Goal: Check status: Check status

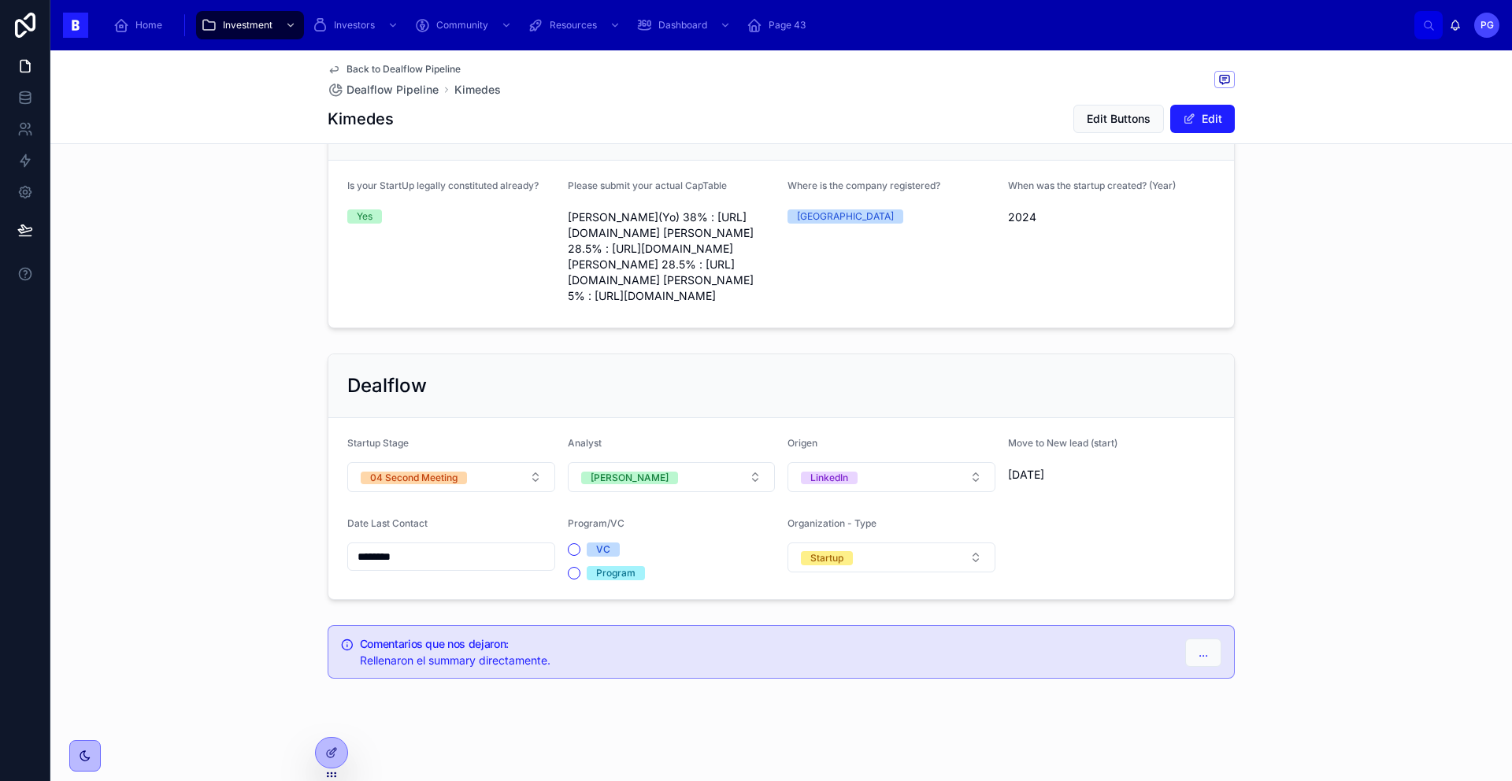
scroll to position [1062, 0]
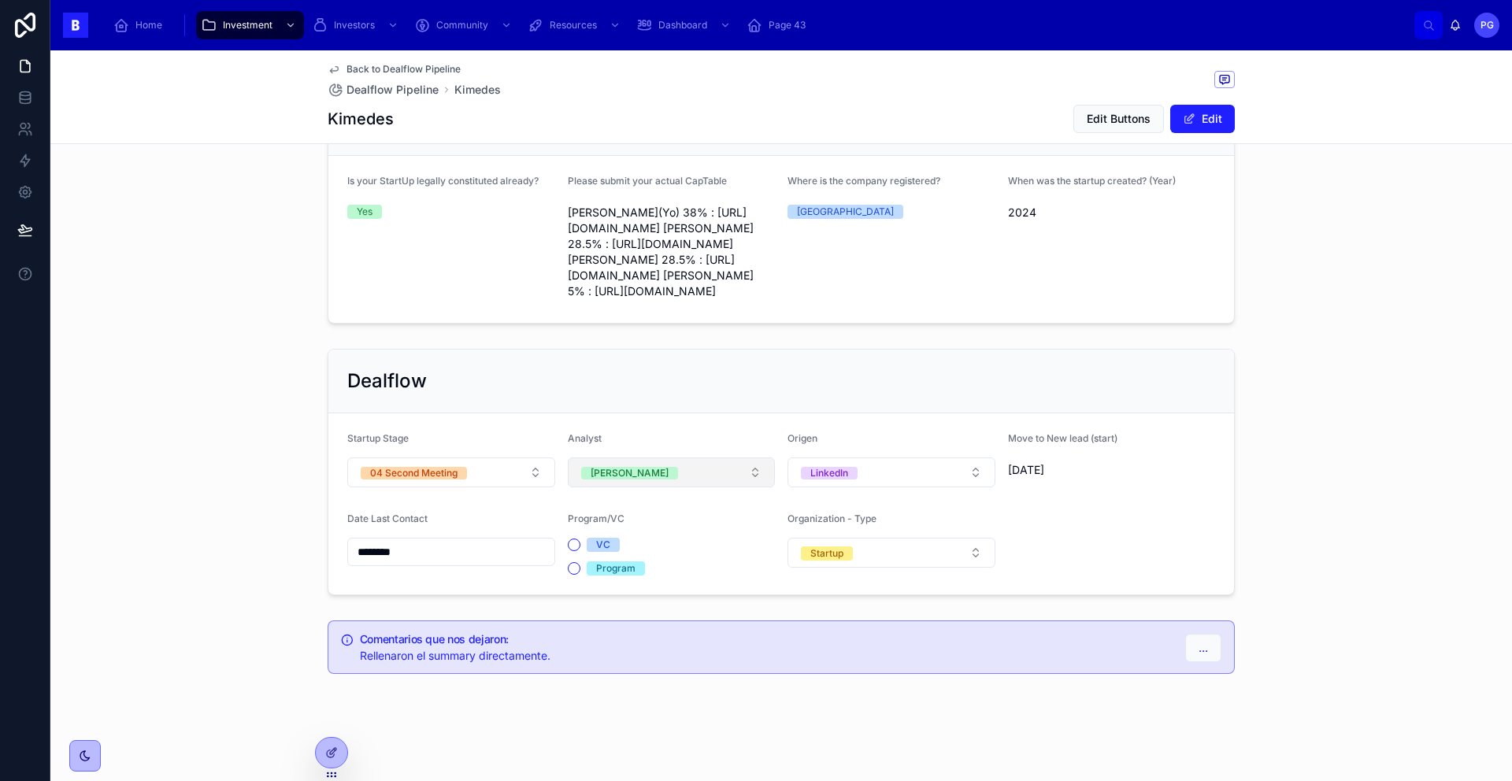
click at [754, 475] on button "[PERSON_NAME]" at bounding box center [672, 472] width 208 height 30
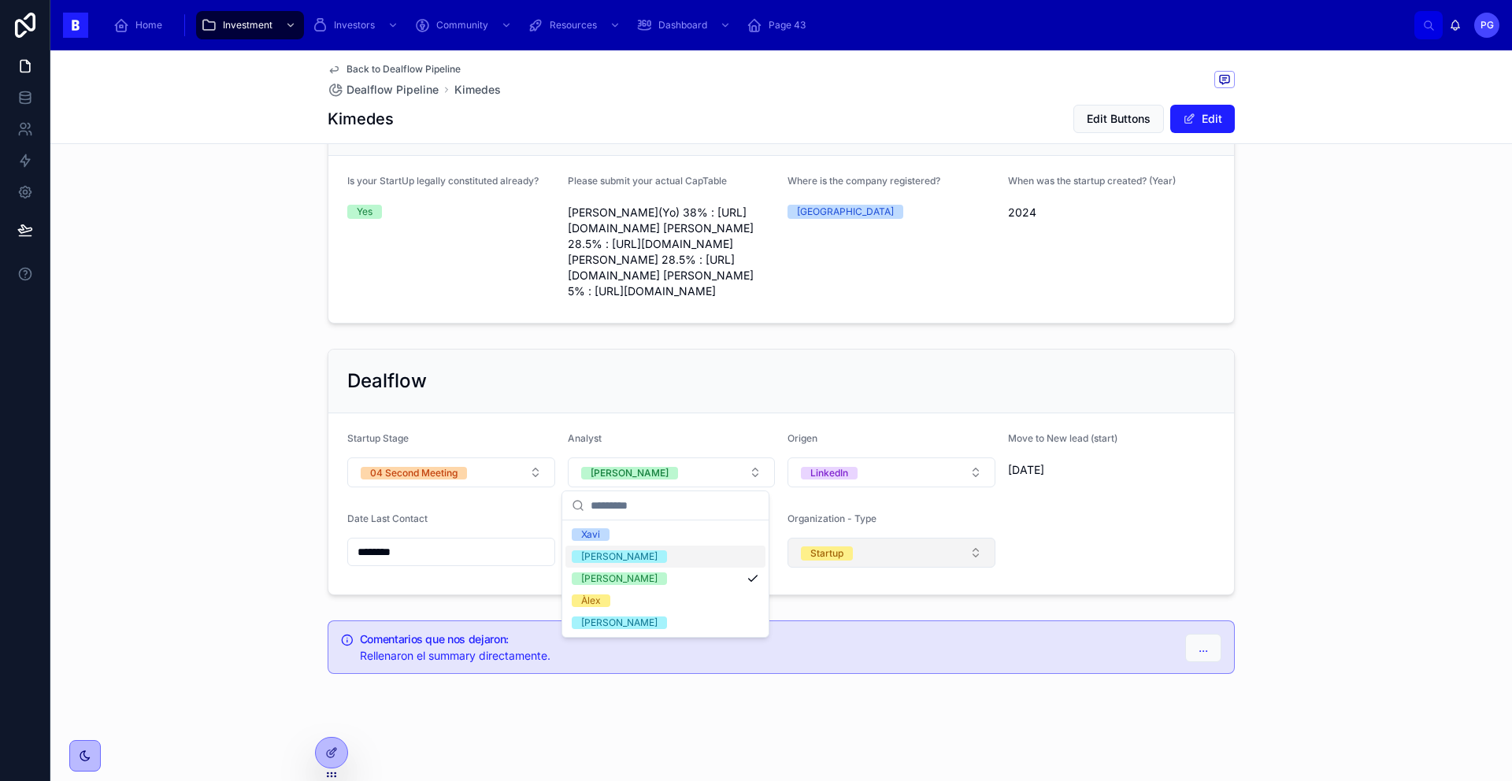
drag, startPoint x: 681, startPoint y: 555, endPoint x: 794, endPoint y: 548, distance: 113.6
click at [681, 555] on div "[PERSON_NAME]" at bounding box center [665, 557] width 200 height 22
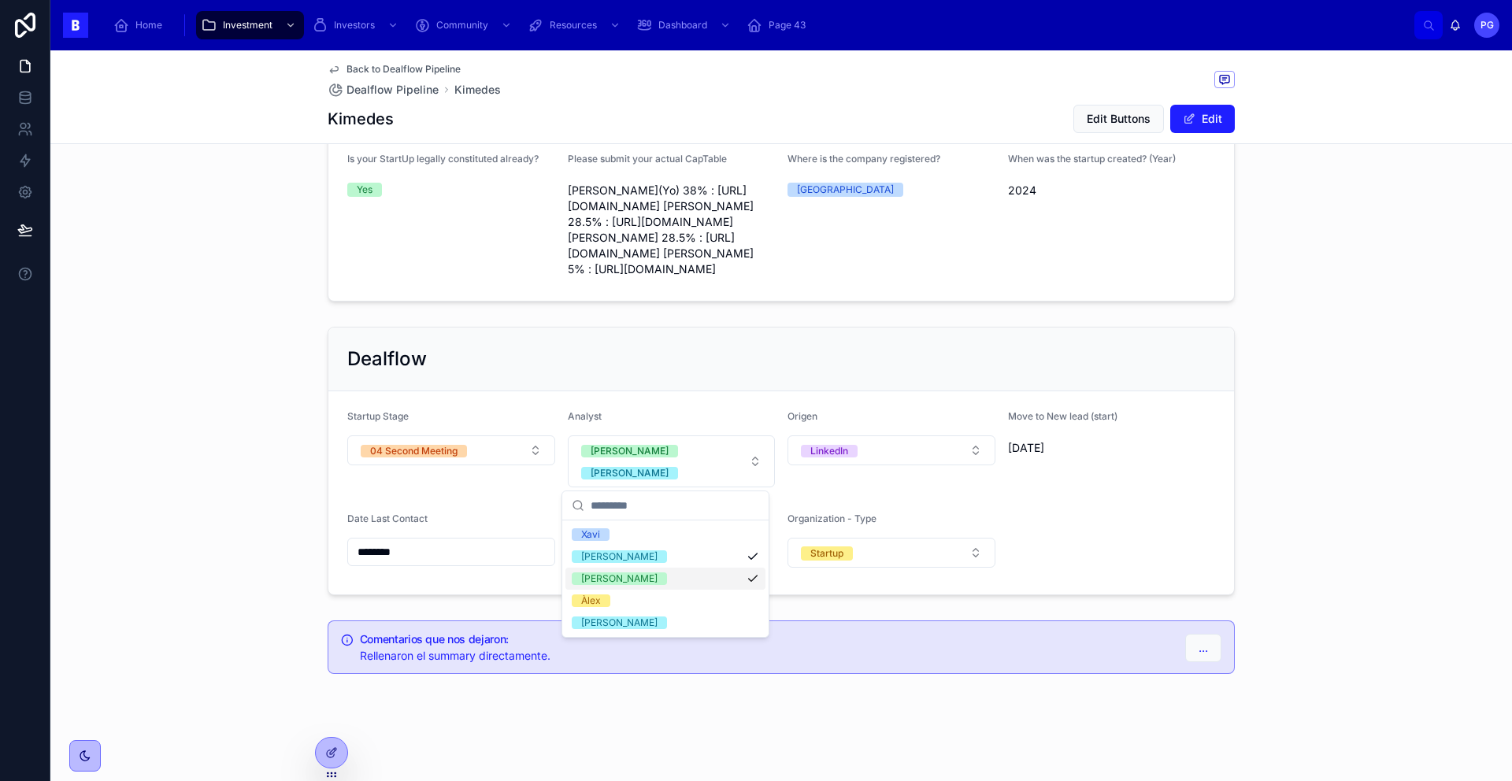
drag, startPoint x: 742, startPoint y: 575, endPoint x: 765, endPoint y: 575, distance: 23.6
click at [742, 575] on div "[PERSON_NAME]" at bounding box center [665, 579] width 200 height 22
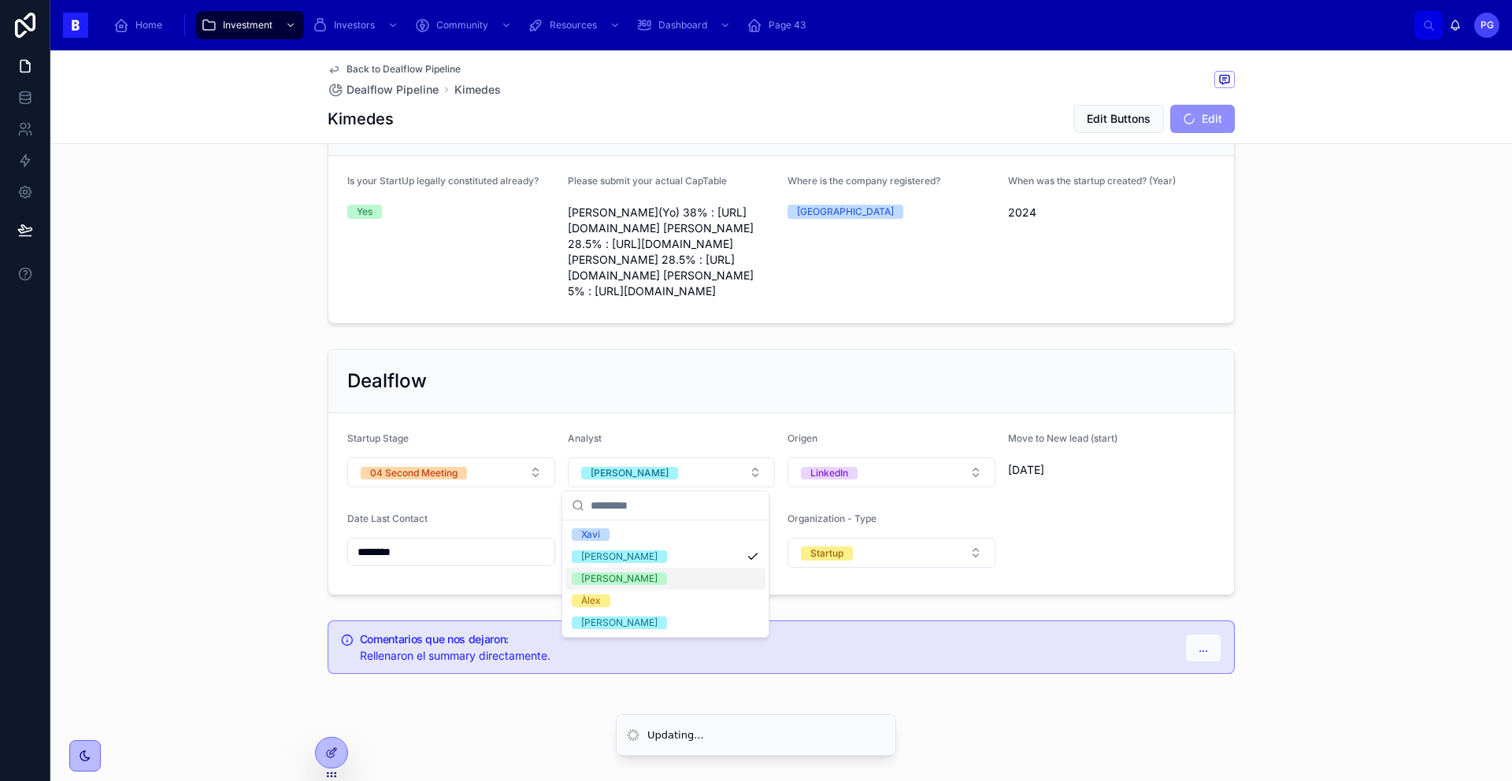
click at [1157, 394] on div "Dealflow Startup Stage 04 Second Meeting Analyst [PERSON_NAME] LinkedIn Move to…" at bounding box center [780, 472] width 1461 height 259
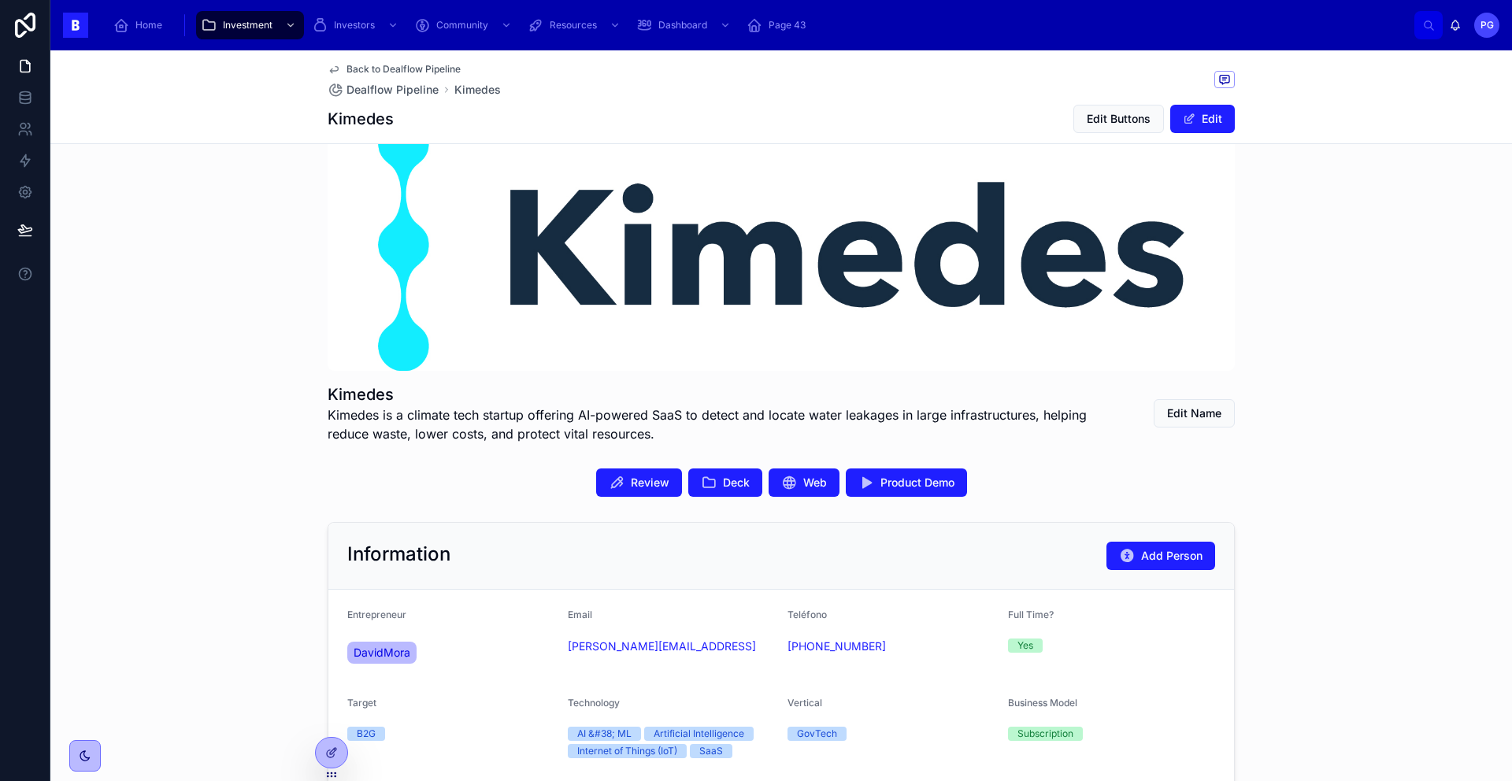
scroll to position [0, 0]
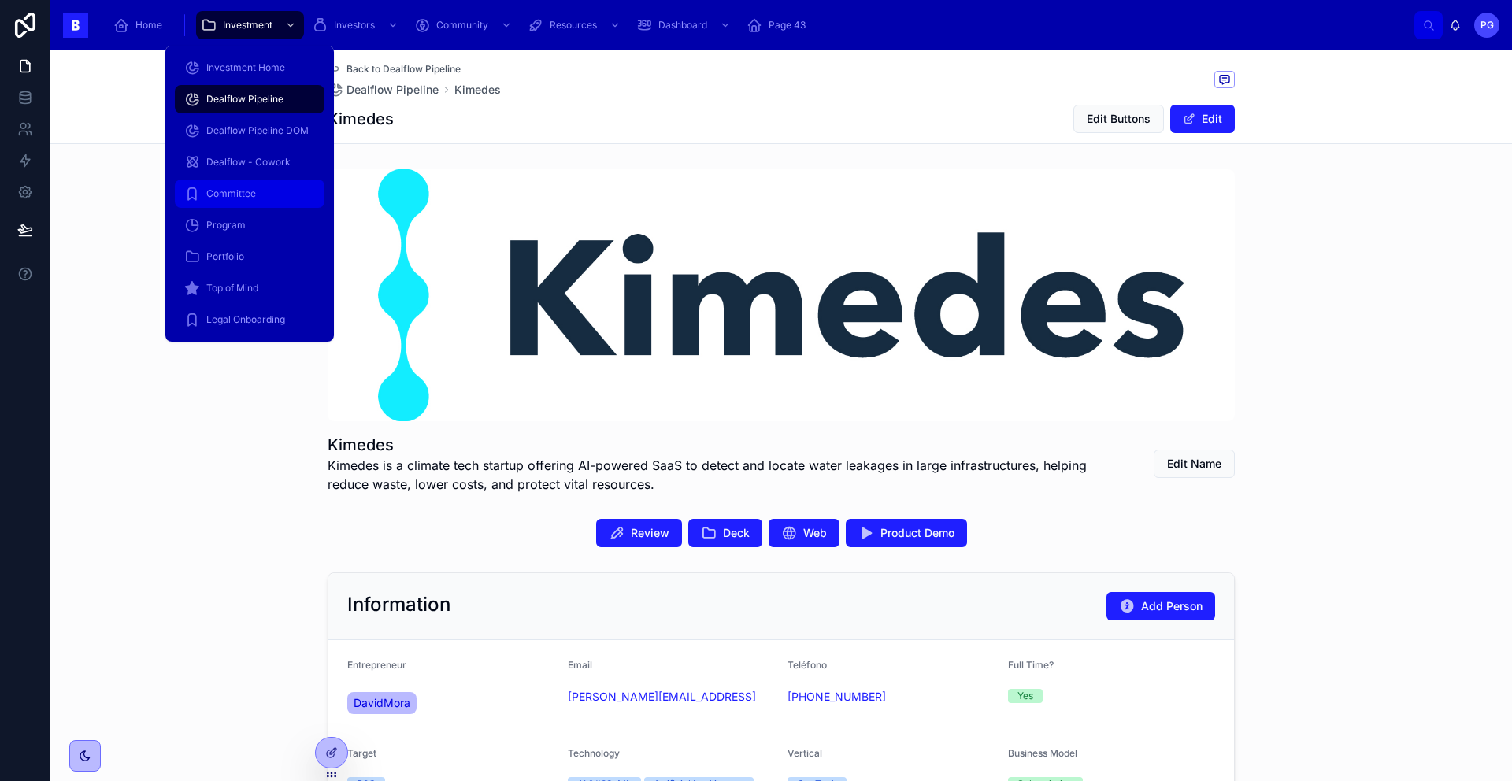
click at [257, 183] on div "Committee" at bounding box center [249, 193] width 131 height 25
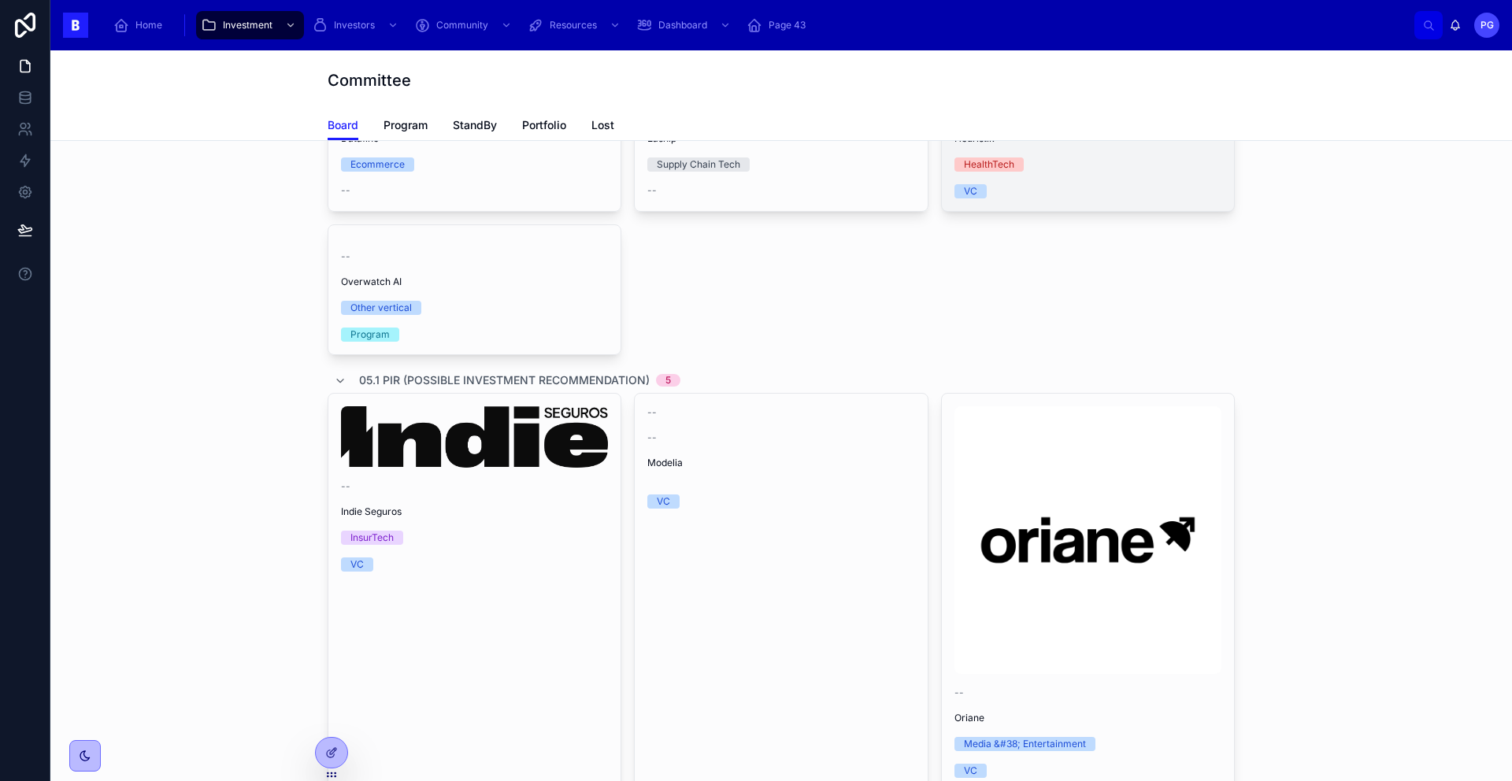
scroll to position [569, 0]
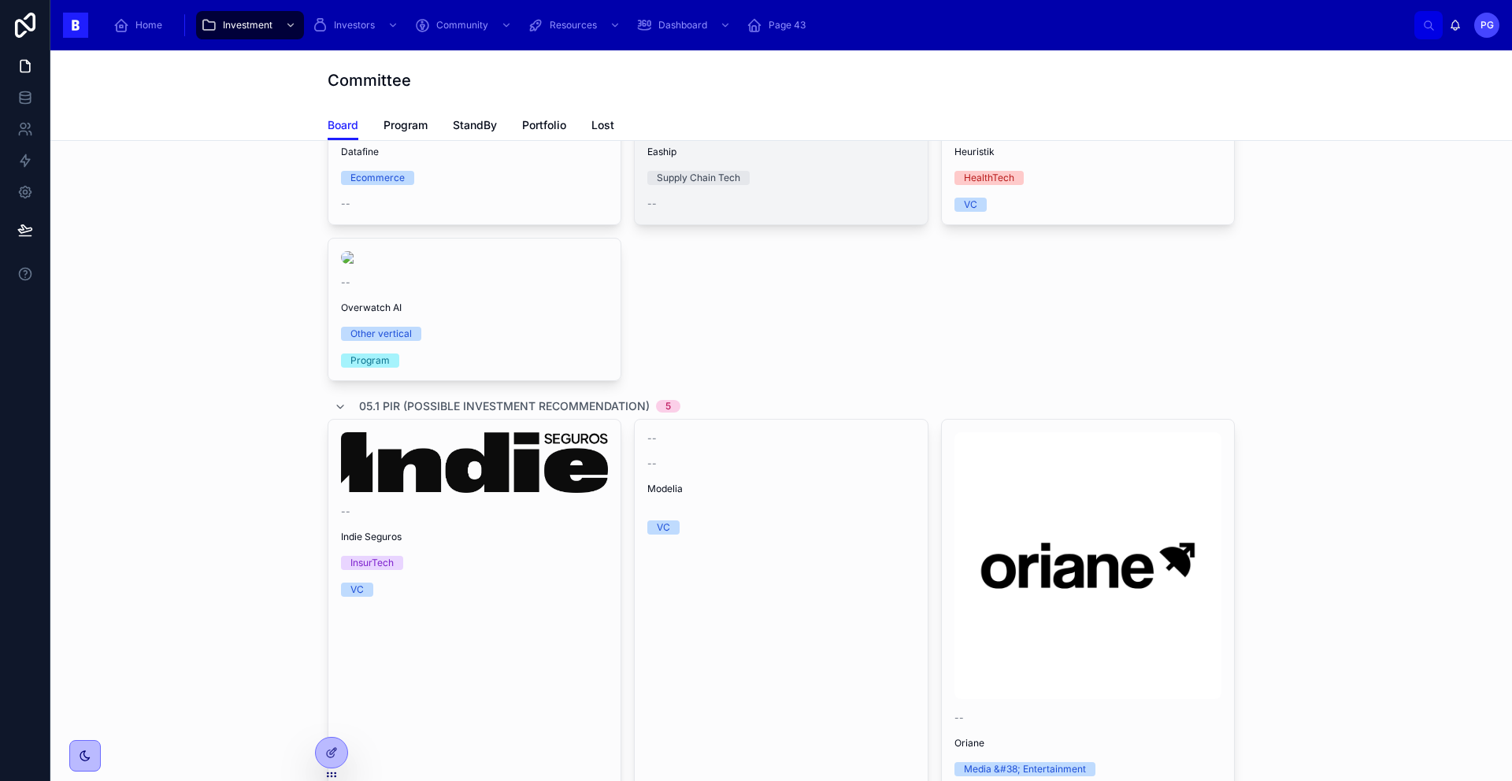
click at [813, 133] on div "--" at bounding box center [780, 126] width 267 height 13
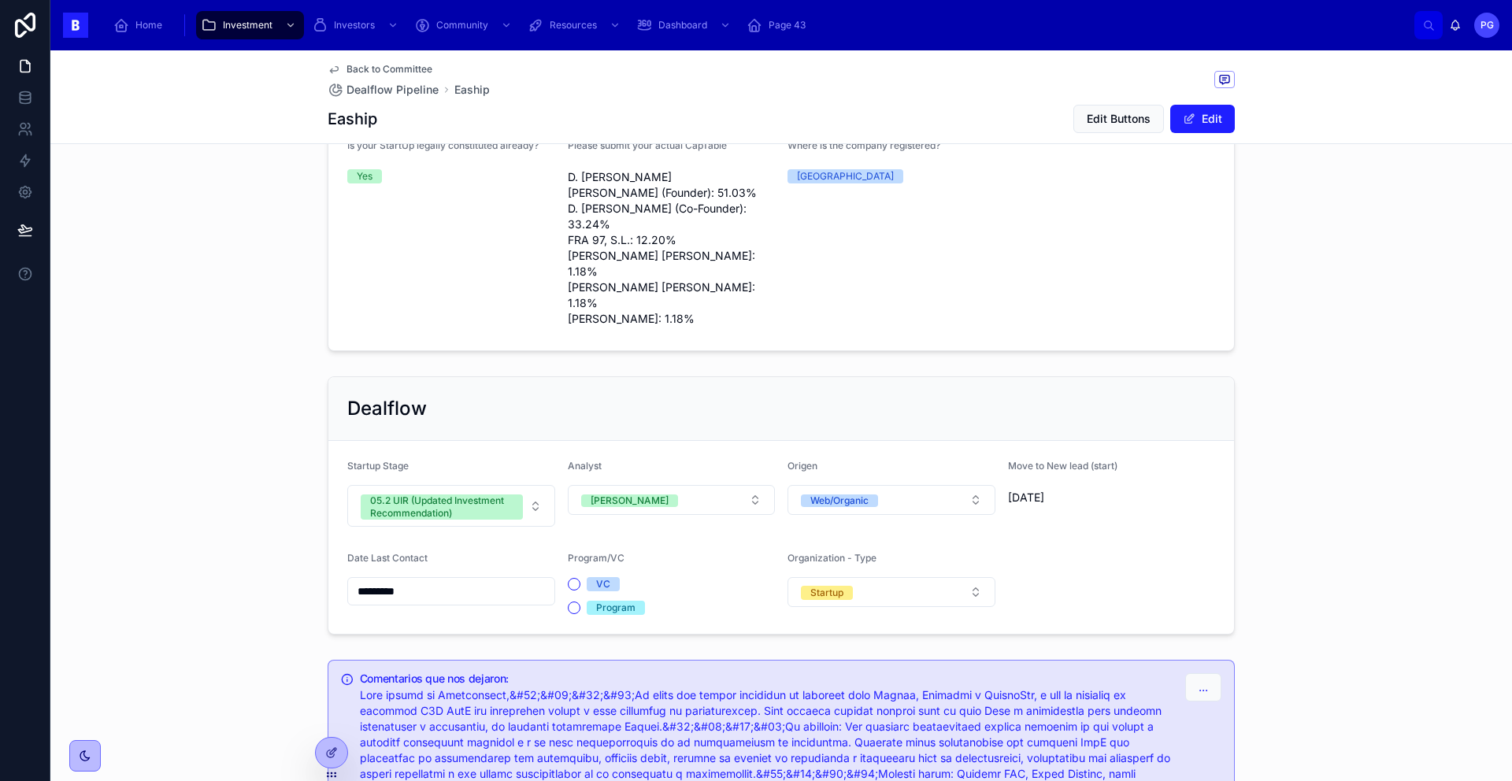
scroll to position [1153, 0]
click at [532, 483] on button "05.2 UIR (Updated Investment Recommendation)" at bounding box center [451, 504] width 208 height 42
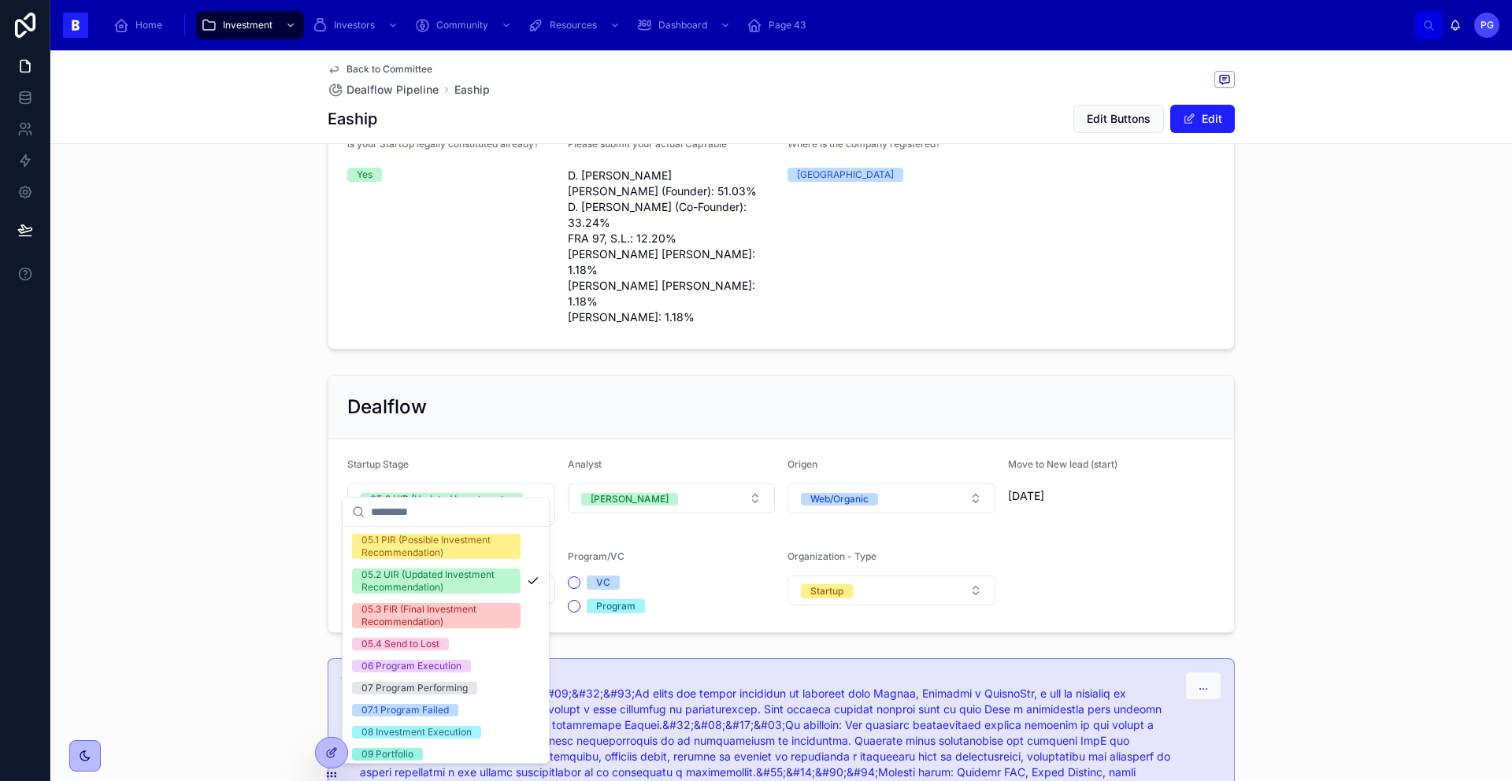
scroll to position [290, 0]
click at [469, 636] on div "05.4 Send to Lost" at bounding box center [446, 642] width 200 height 22
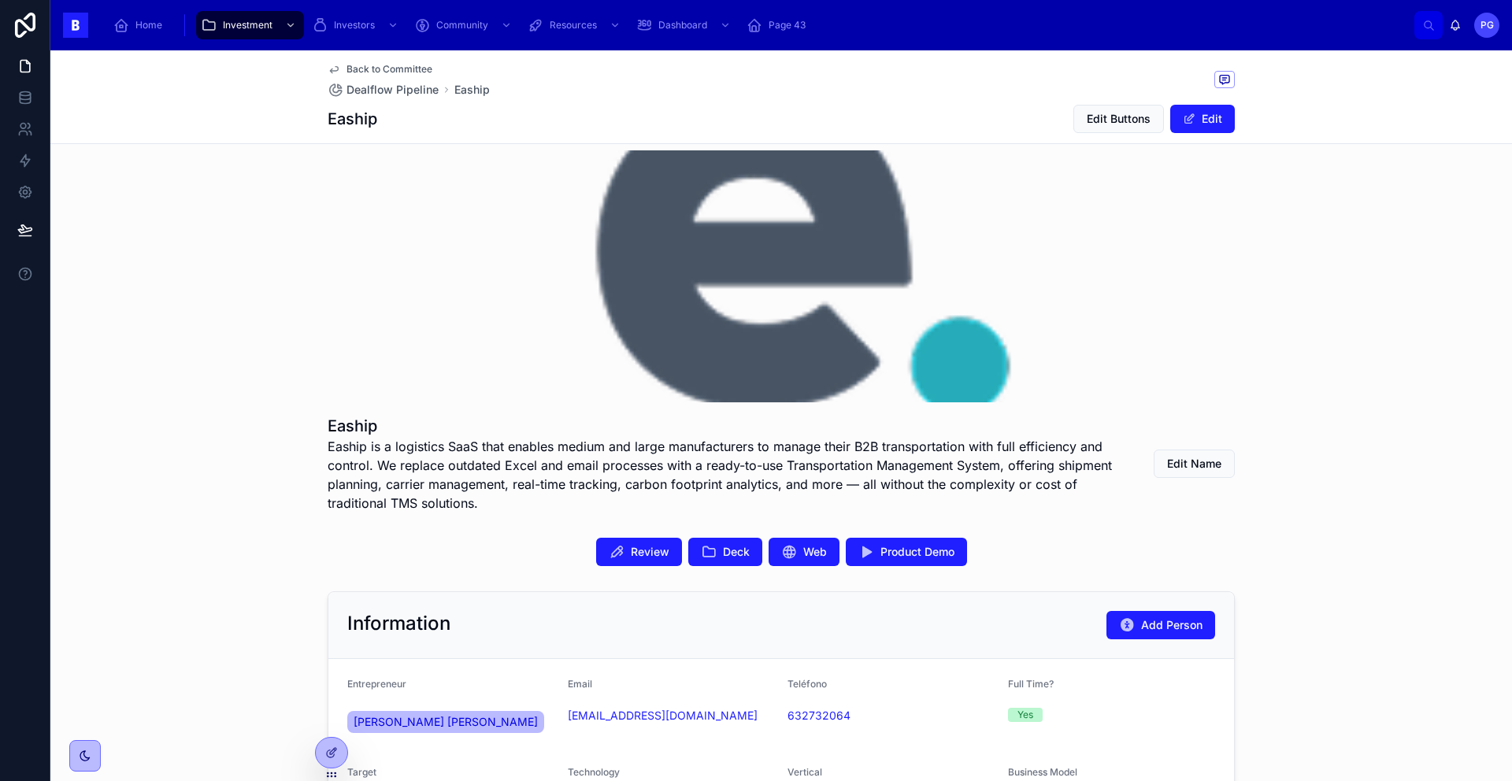
scroll to position [0, 0]
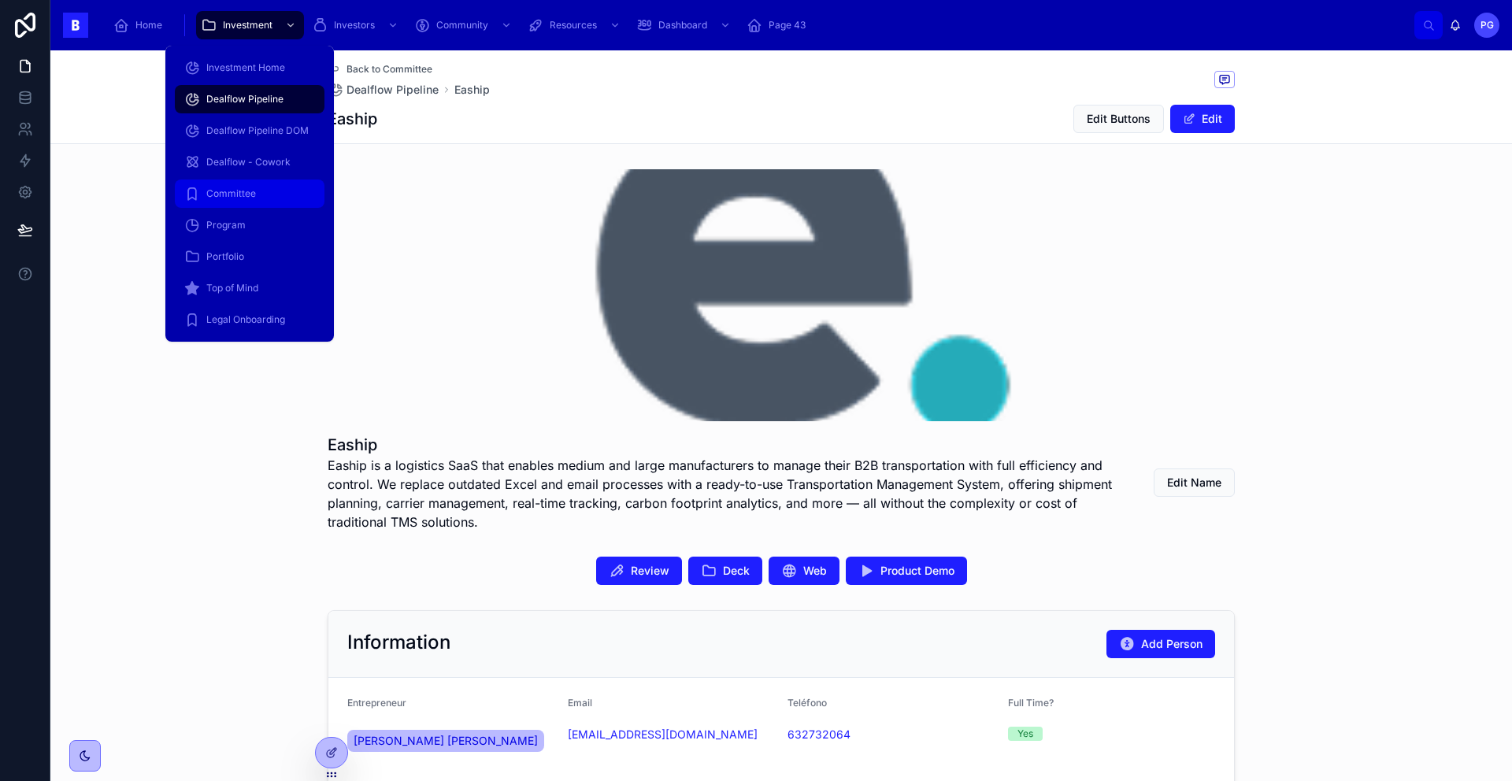
drag, startPoint x: 261, startPoint y: 187, endPoint x: 313, endPoint y: 194, distance: 52.4
click at [261, 187] on div "Committee" at bounding box center [249, 193] width 131 height 25
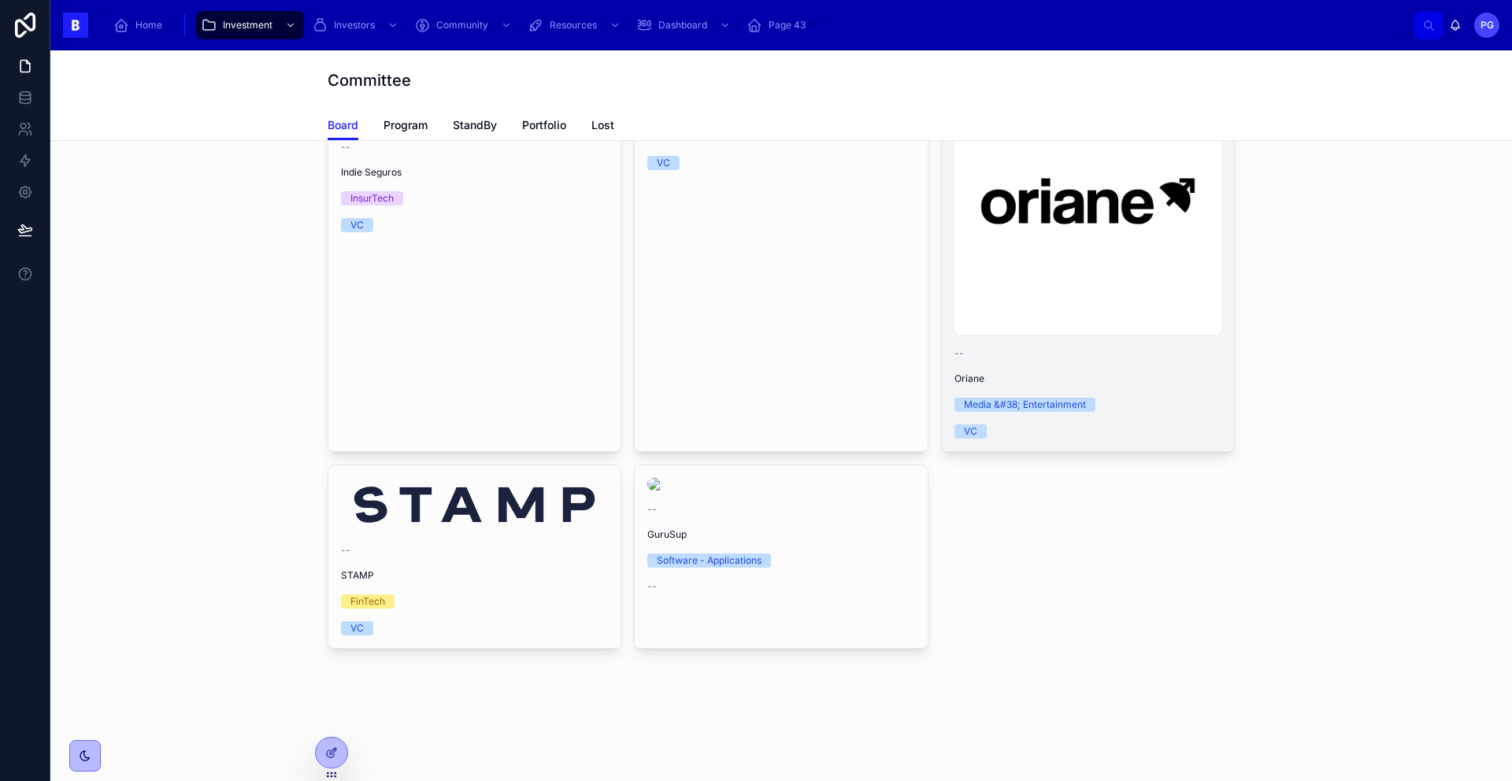
scroll to position [1070, 0]
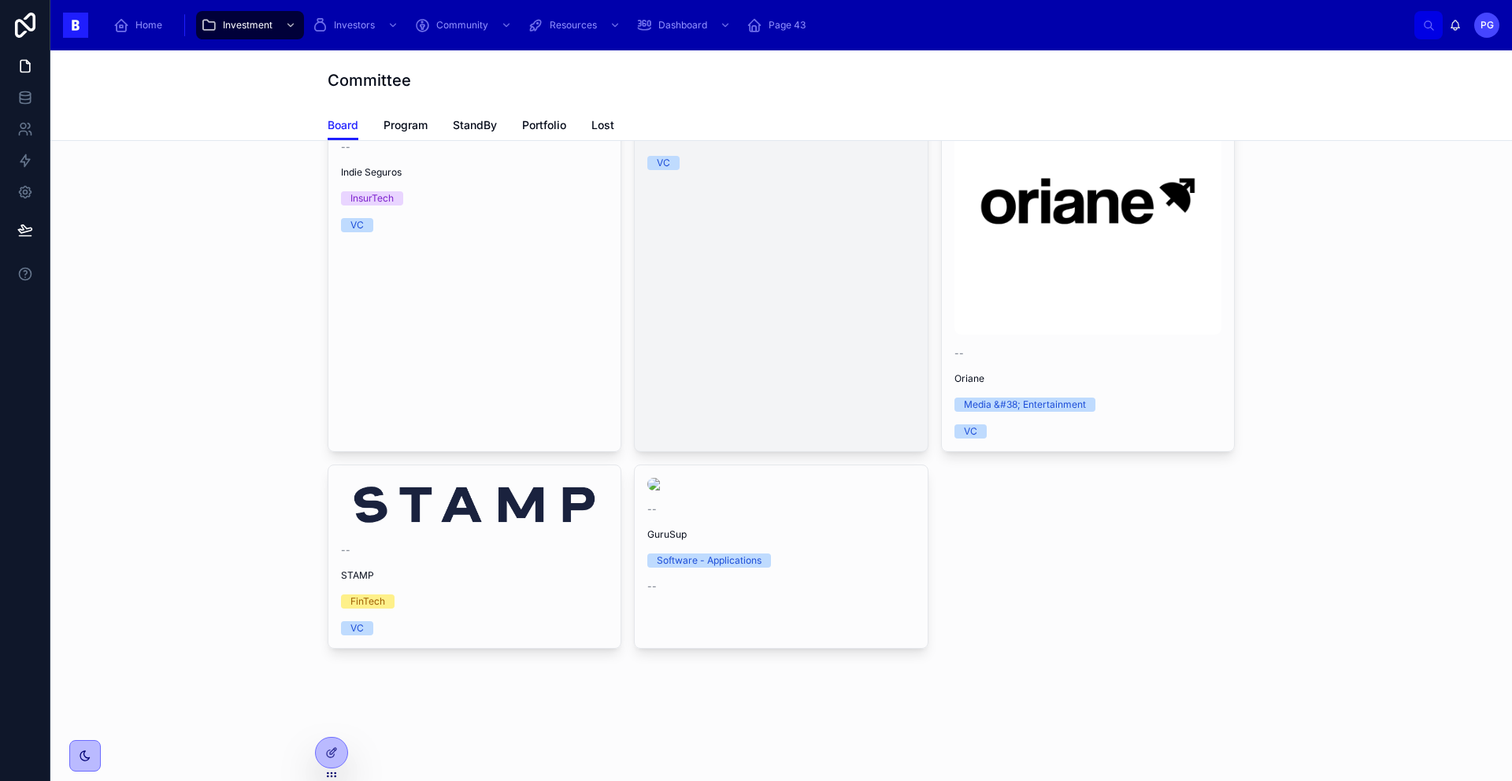
click at [757, 403] on link "-- -- Modelia VC" at bounding box center [781, 253] width 294 height 398
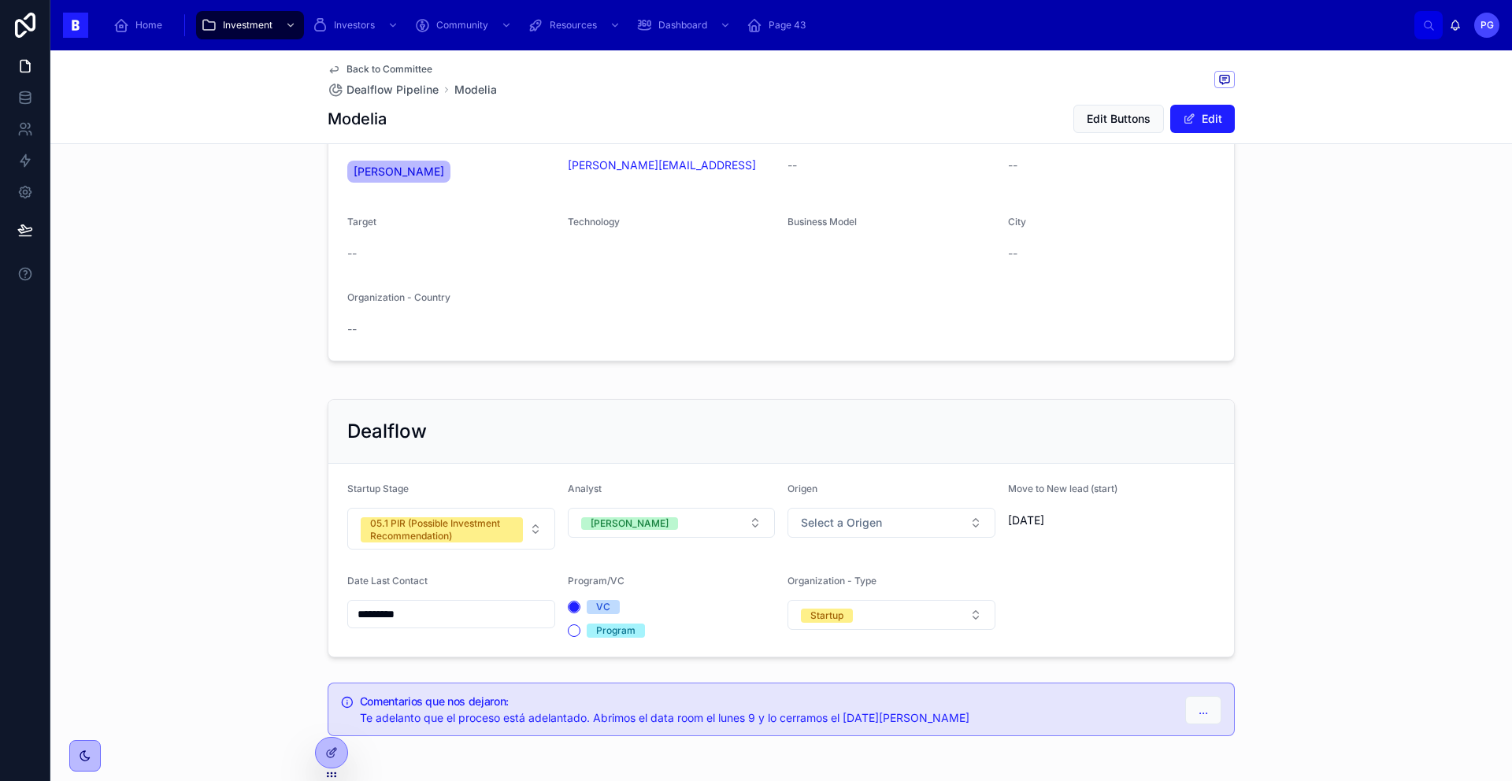
scroll to position [299, 0]
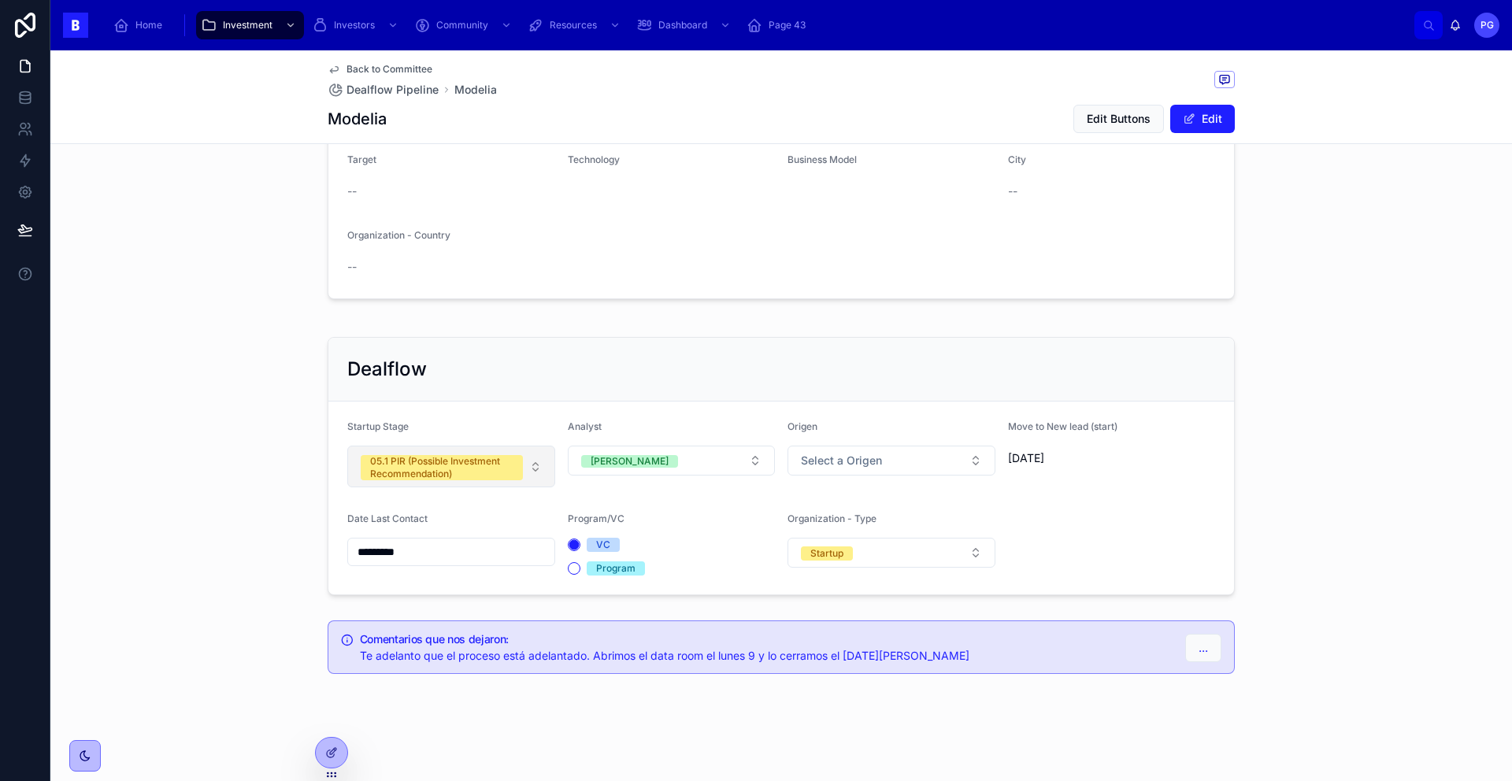
click at [534, 459] on button "05.1 PIR (Possible Investment Recommendation)" at bounding box center [451, 467] width 208 height 42
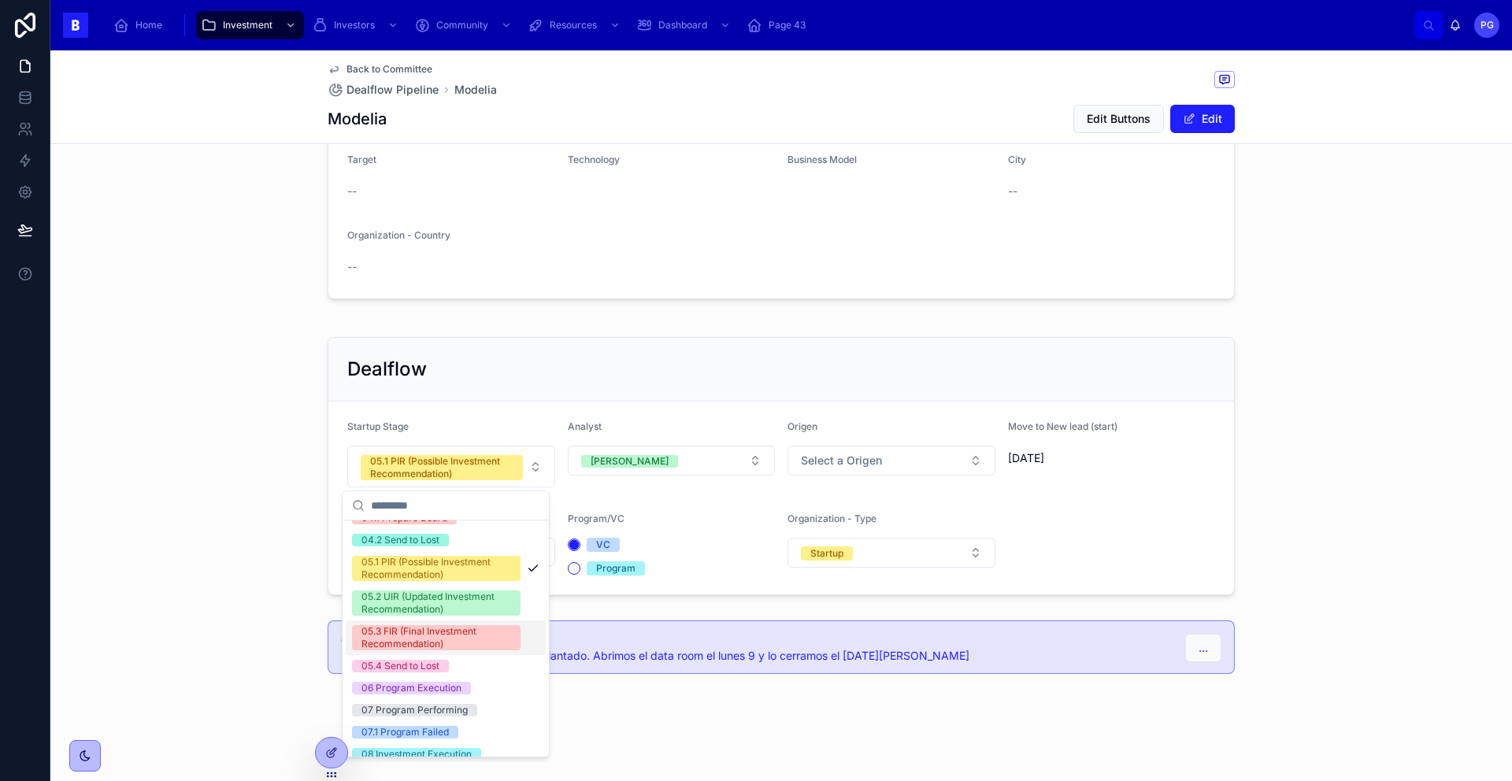
scroll to position [254, 0]
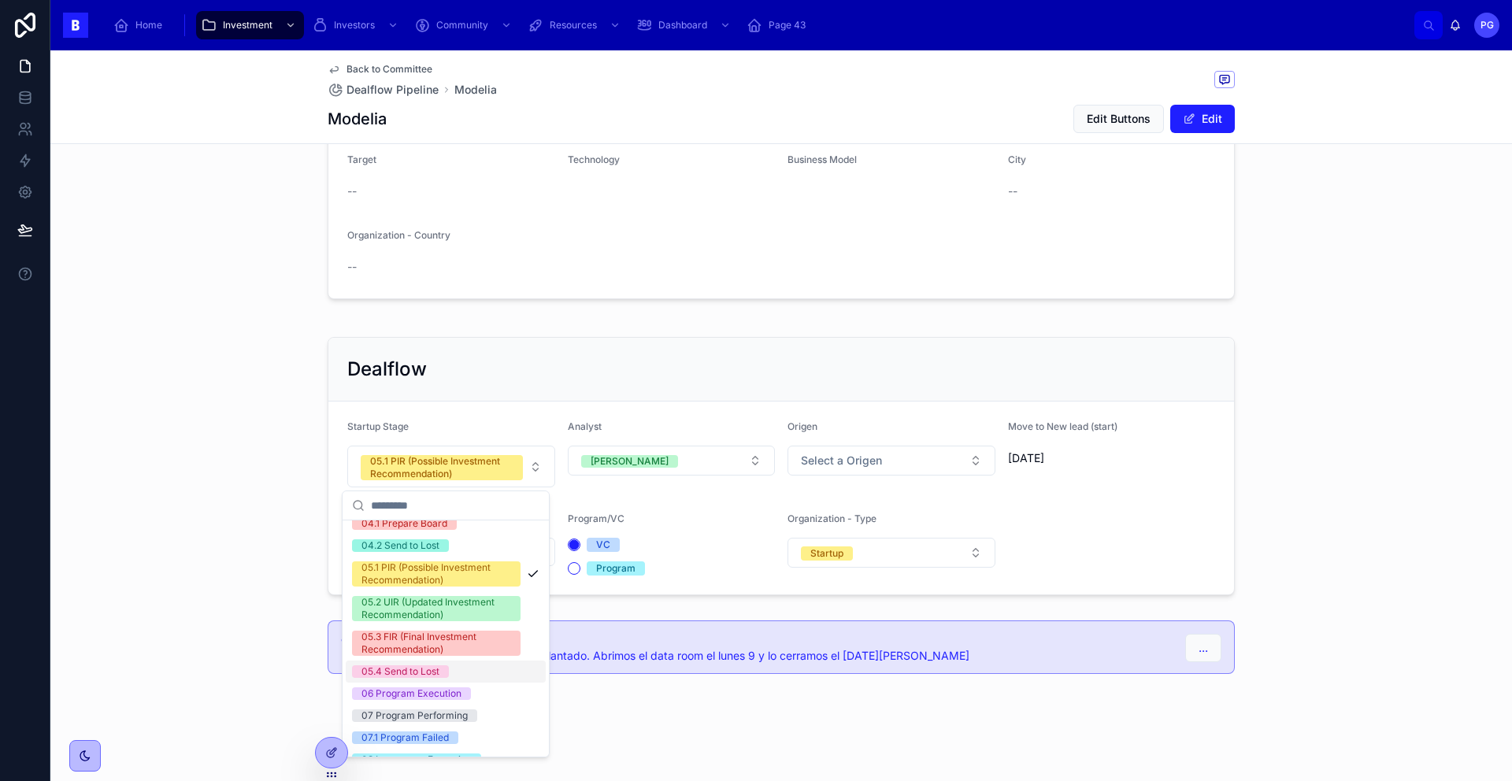
click at [465, 654] on div "05.4 Send to Lost" at bounding box center [446, 672] width 200 height 22
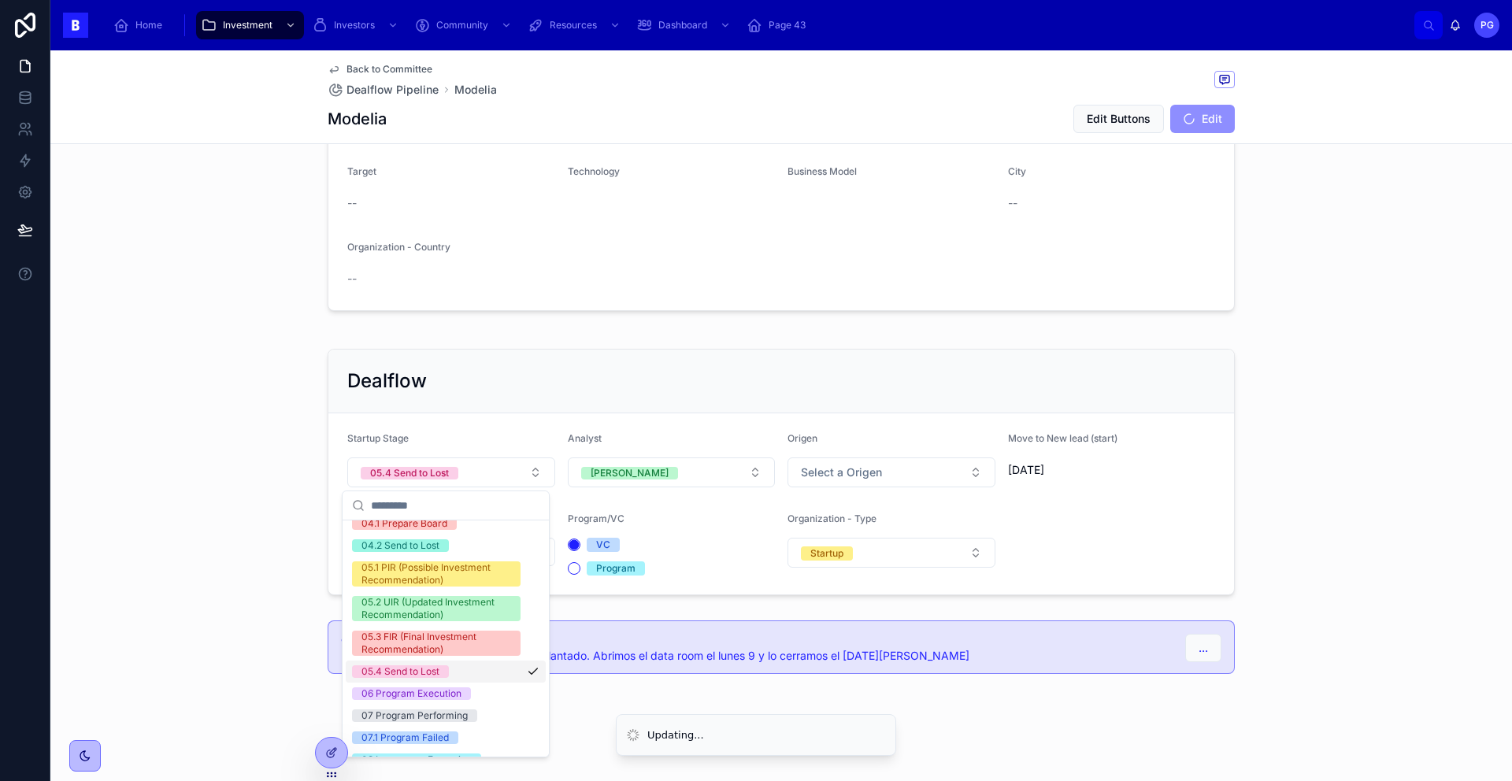
scroll to position [287, 0]
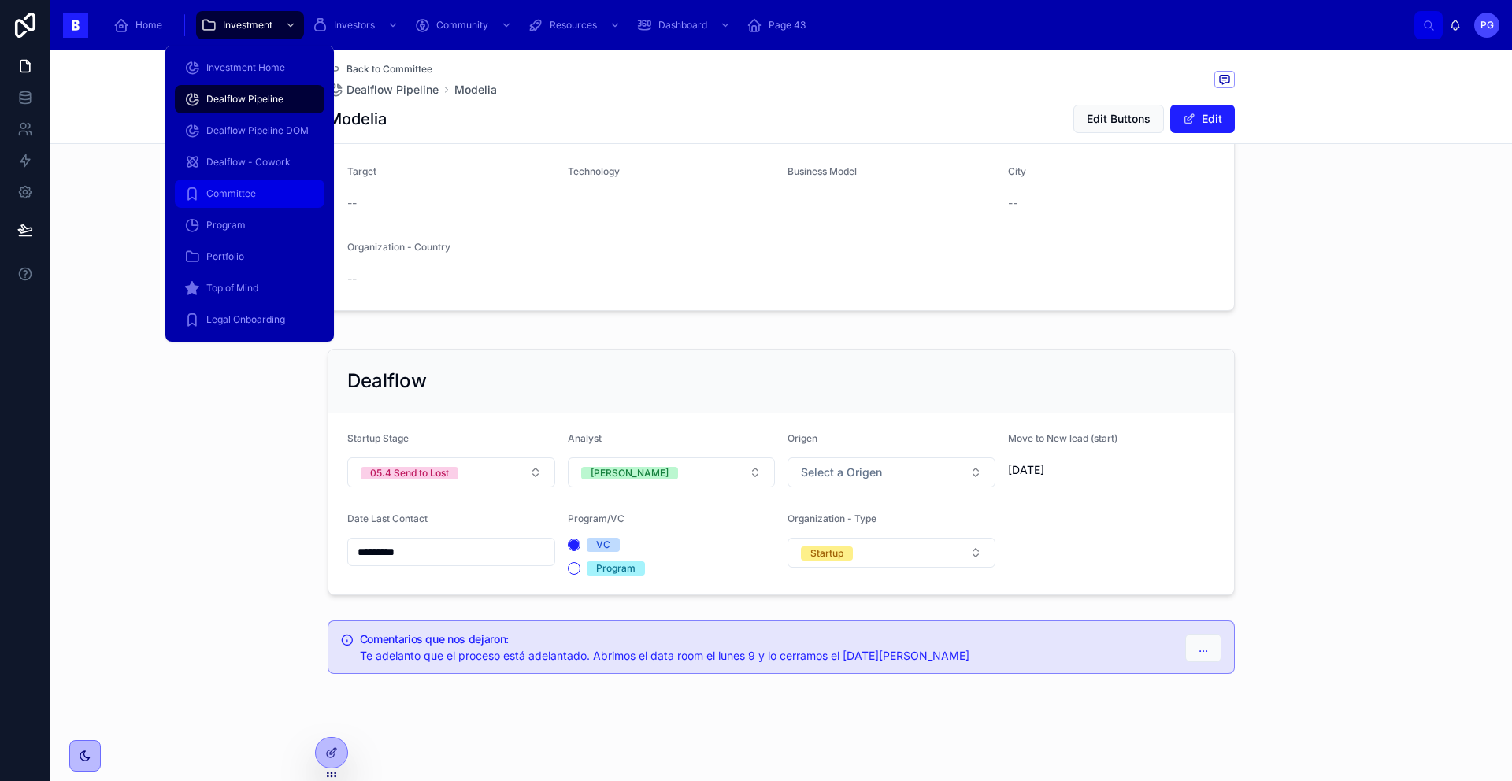
drag, startPoint x: 265, startPoint y: 191, endPoint x: 305, endPoint y: 202, distance: 41.6
click at [265, 191] on div "Committee" at bounding box center [249, 193] width 131 height 25
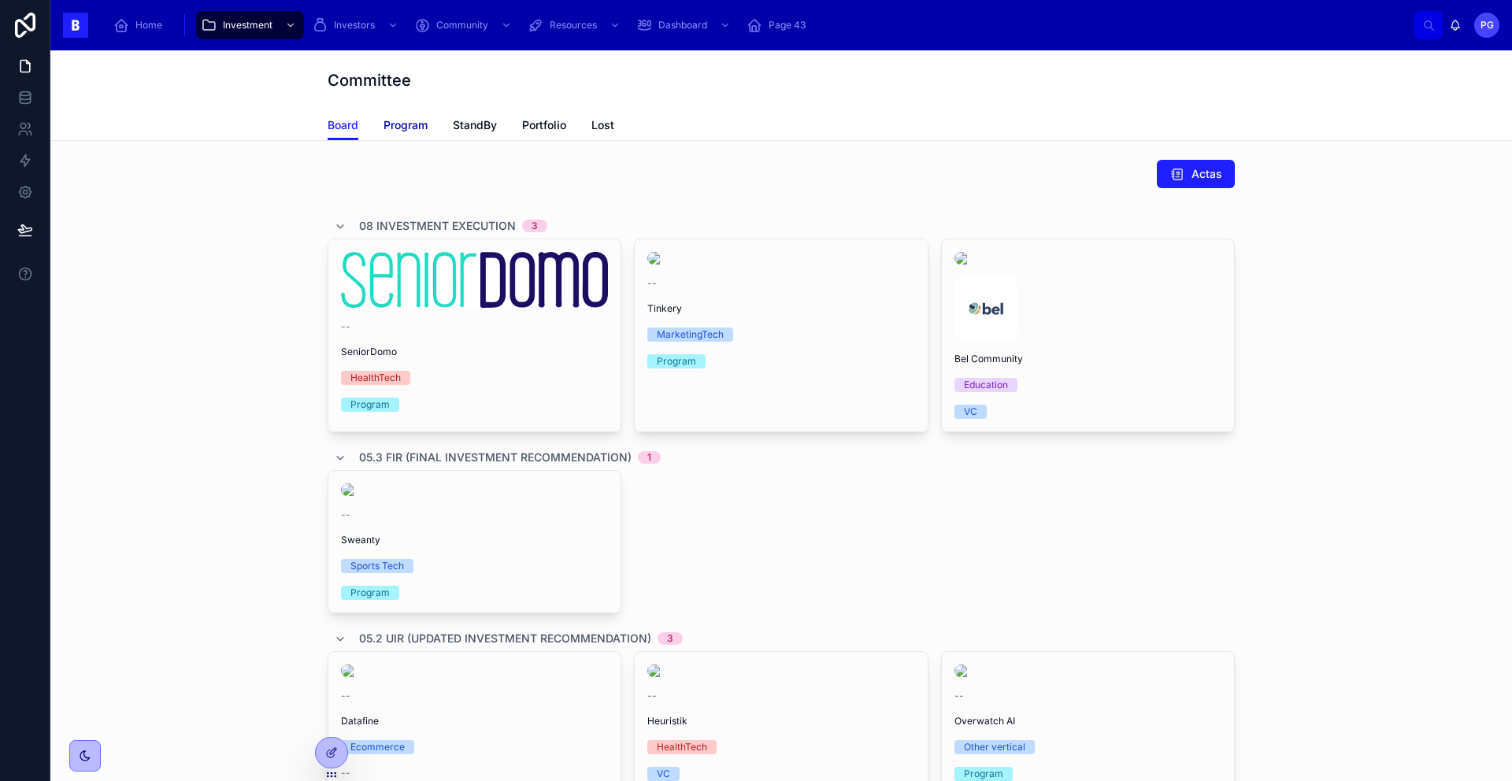
click at [391, 120] on span "Program" at bounding box center [405, 125] width 44 height 16
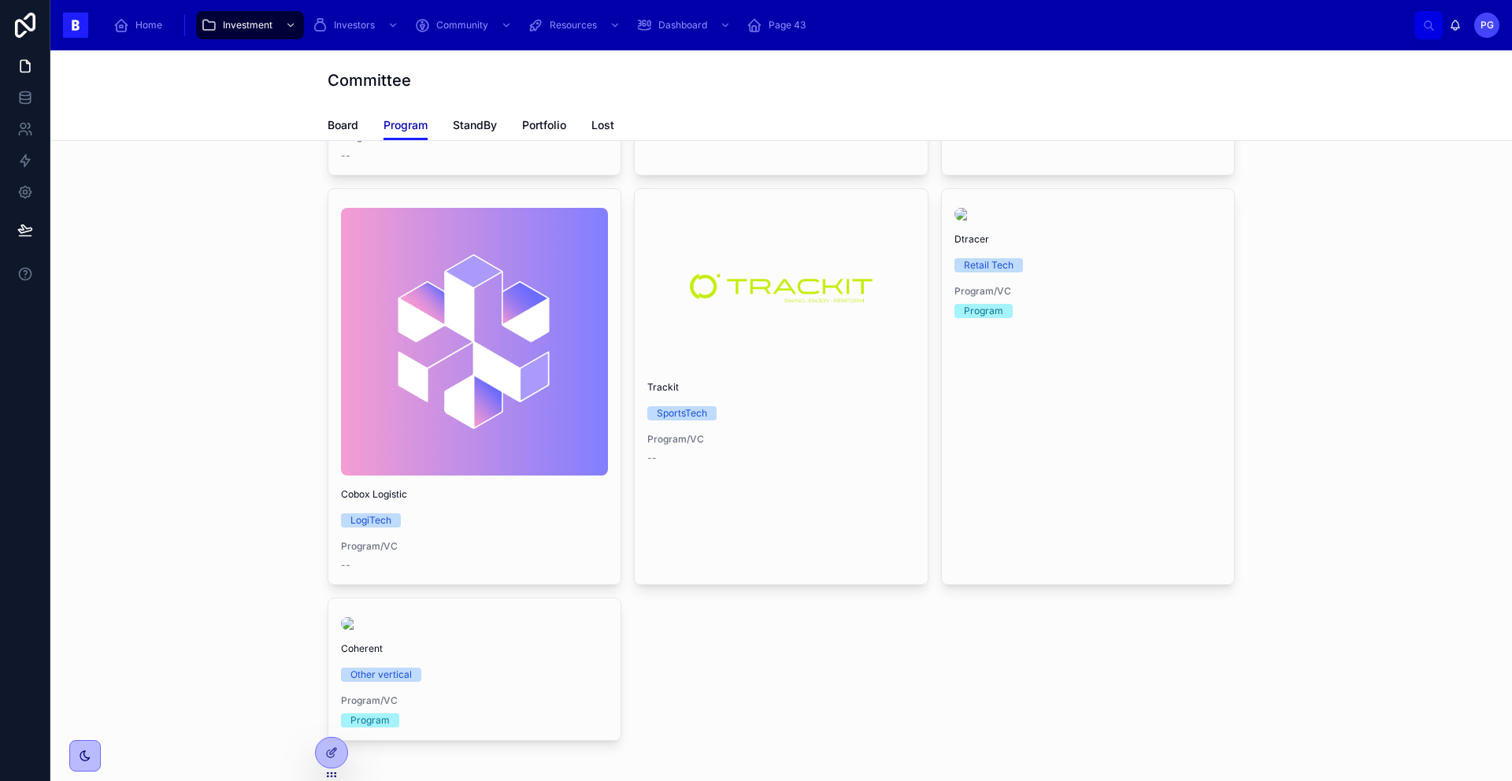
scroll to position [252, 0]
click at [341, 123] on span "Board" at bounding box center [343, 125] width 31 height 16
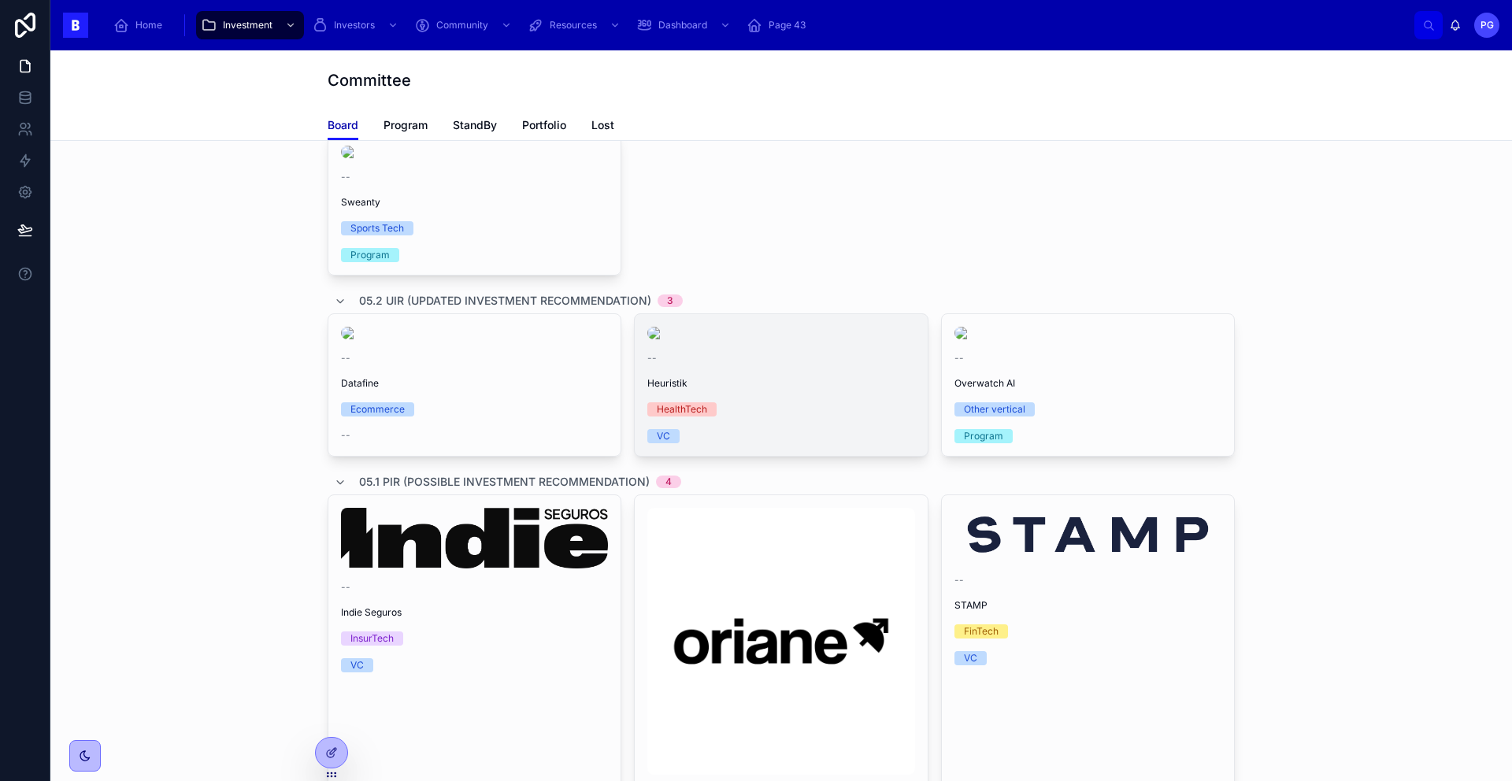
scroll to position [343, 0]
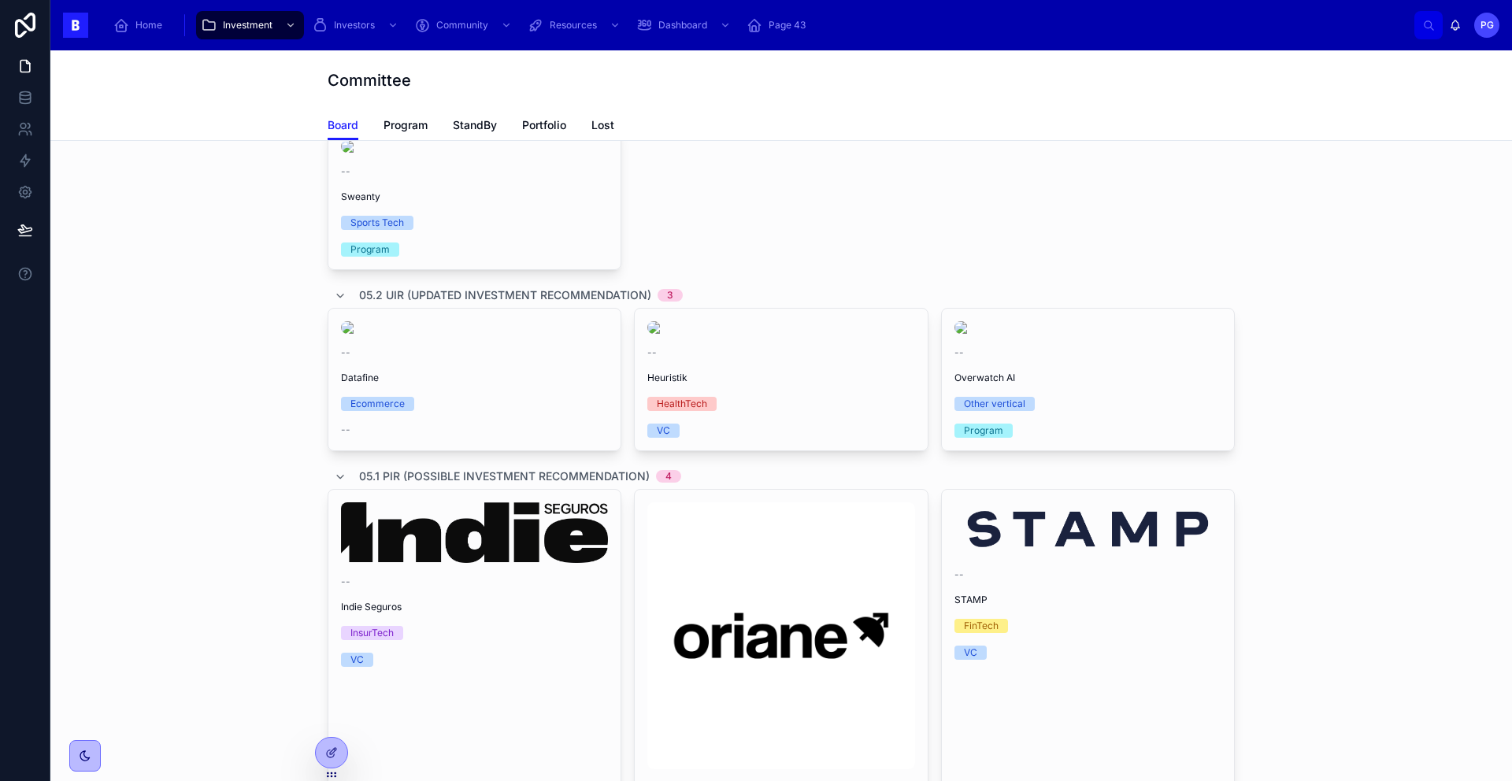
click at [797, 451] on link "-- Heuristik HealthTech VC" at bounding box center [781, 379] width 294 height 143
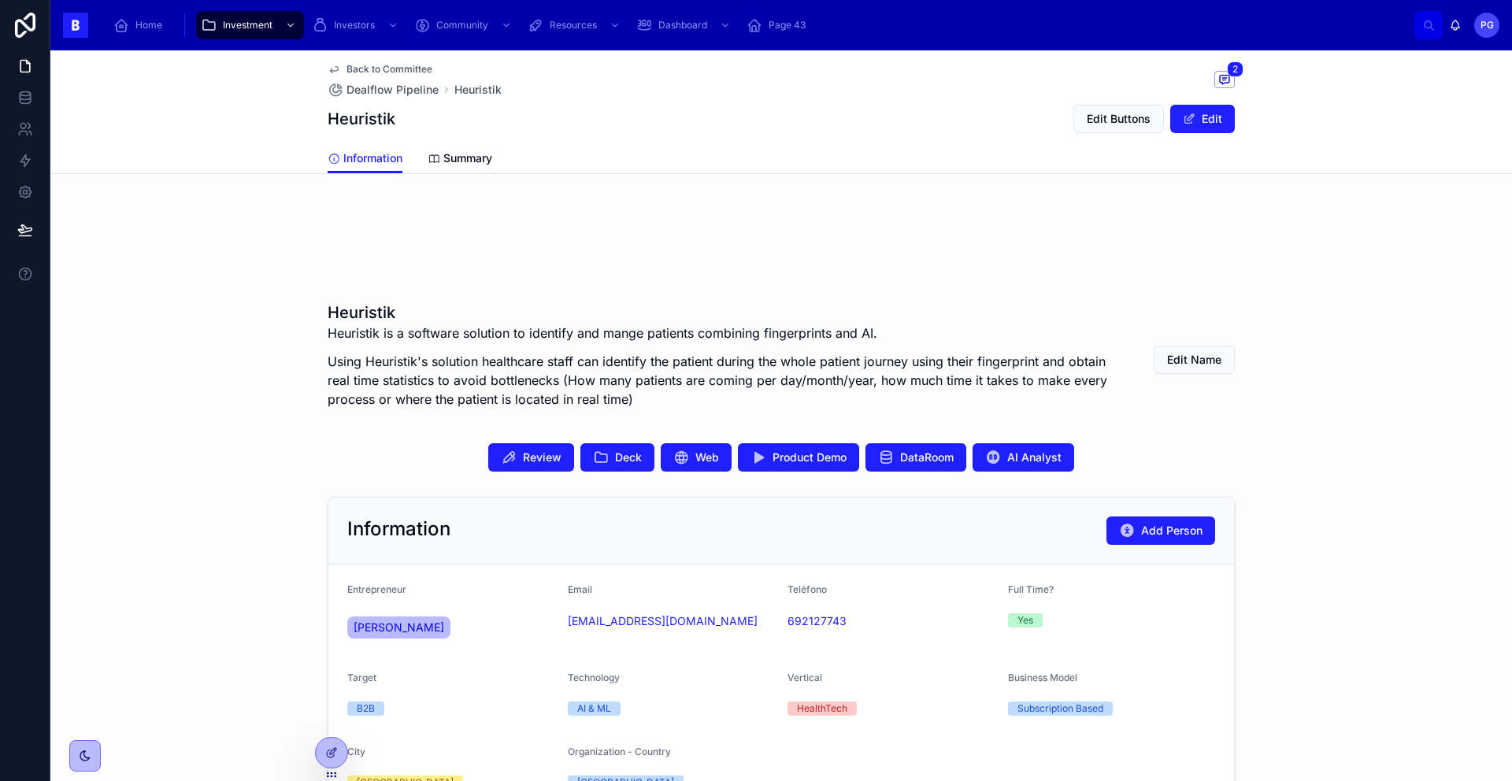
scroll to position [176, 0]
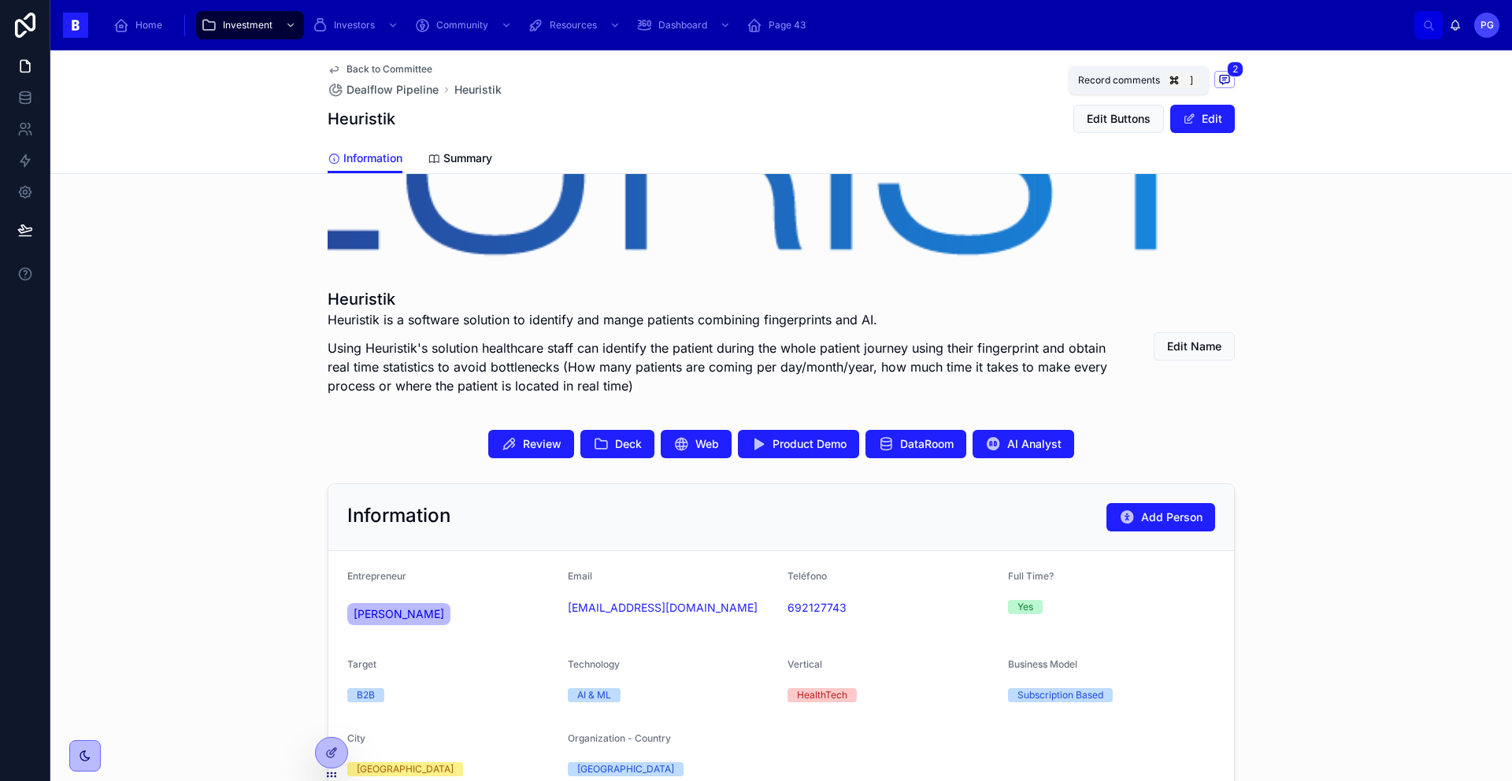
drag, startPoint x: 1225, startPoint y: 78, endPoint x: 1224, endPoint y: 94, distance: 15.8
click at [1157, 78] on span at bounding box center [1224, 79] width 20 height 17
